Goal: Information Seeking & Learning: Get advice/opinions

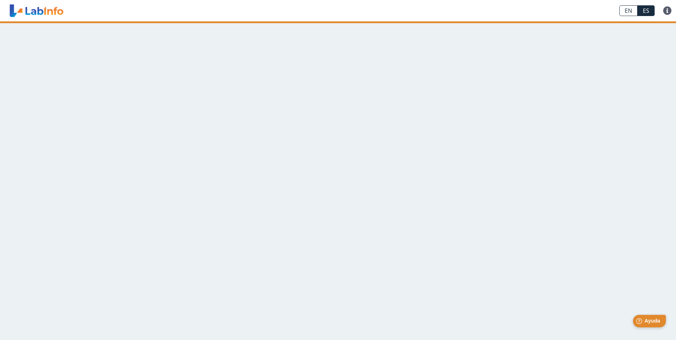
click at [648, 318] on span "Ayuda" at bounding box center [652, 321] width 16 height 6
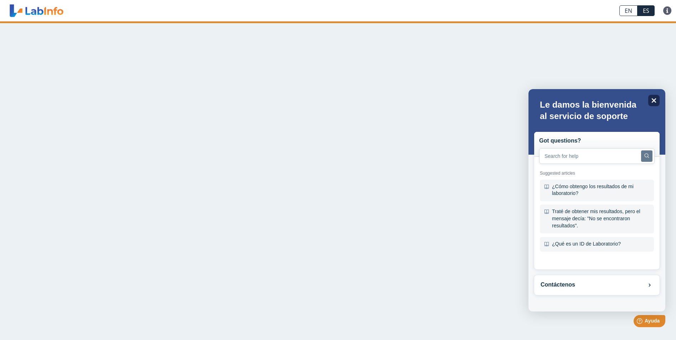
click at [653, 100] on icon "Close" at bounding box center [654, 100] width 5 height 5
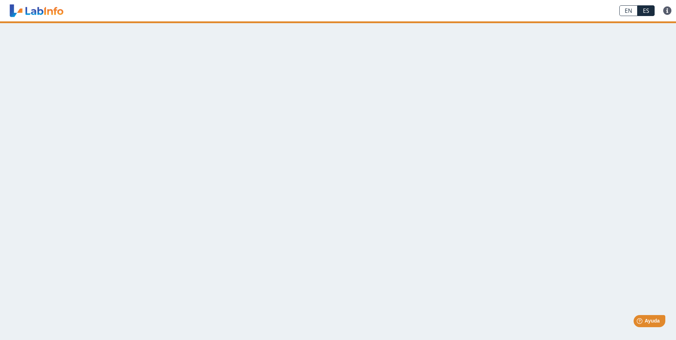
click at [309, 120] on main at bounding box center [338, 180] width 676 height 319
click at [646, 322] on span "Ayuda" at bounding box center [652, 321] width 16 height 6
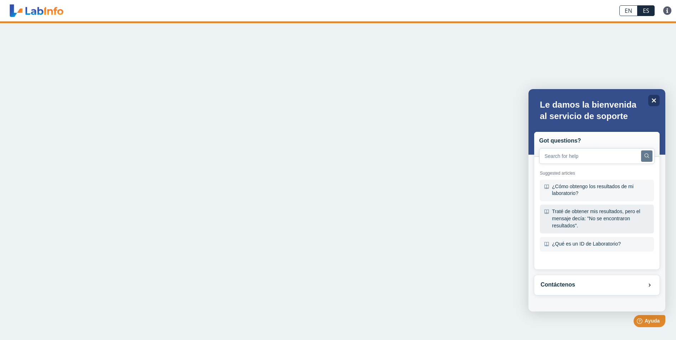
click at [588, 217] on div "Traté de obtener mis resultados, pero el mensaje decía: "No se encontraron resu…" at bounding box center [597, 219] width 114 height 29
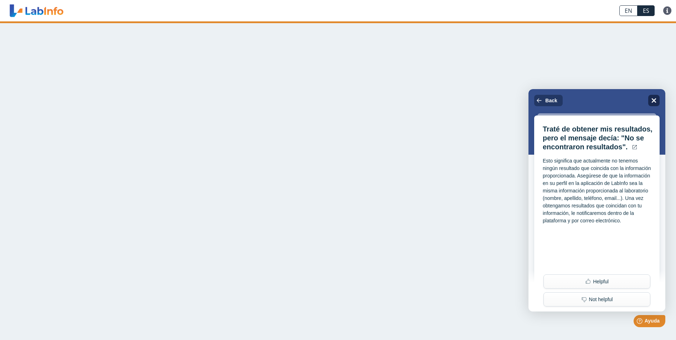
click at [653, 100] on icon "Close" at bounding box center [654, 100] width 5 height 5
